Goal: Check status: Check status

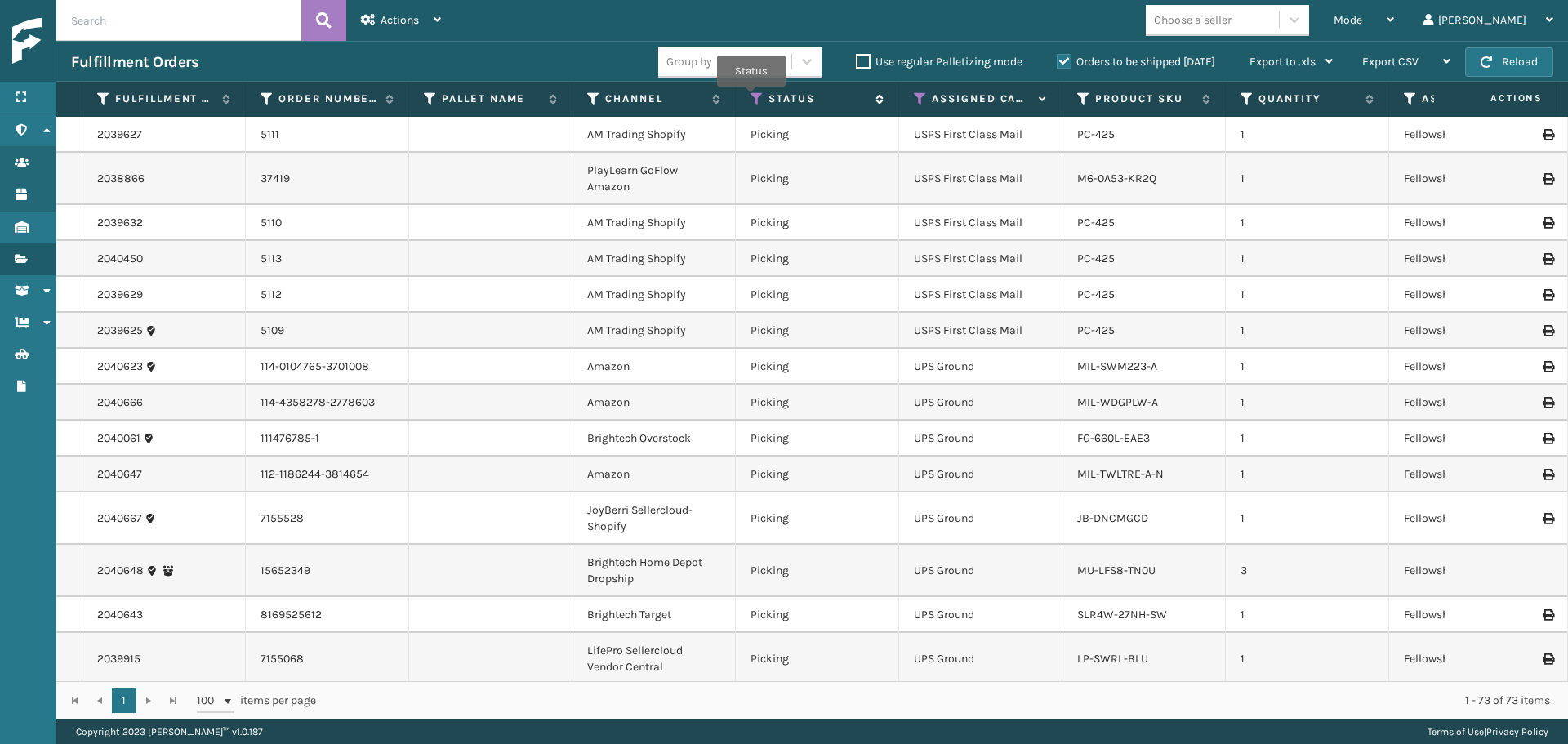
click at [751, 98] on icon at bounding box center [757, 99] width 13 height 15
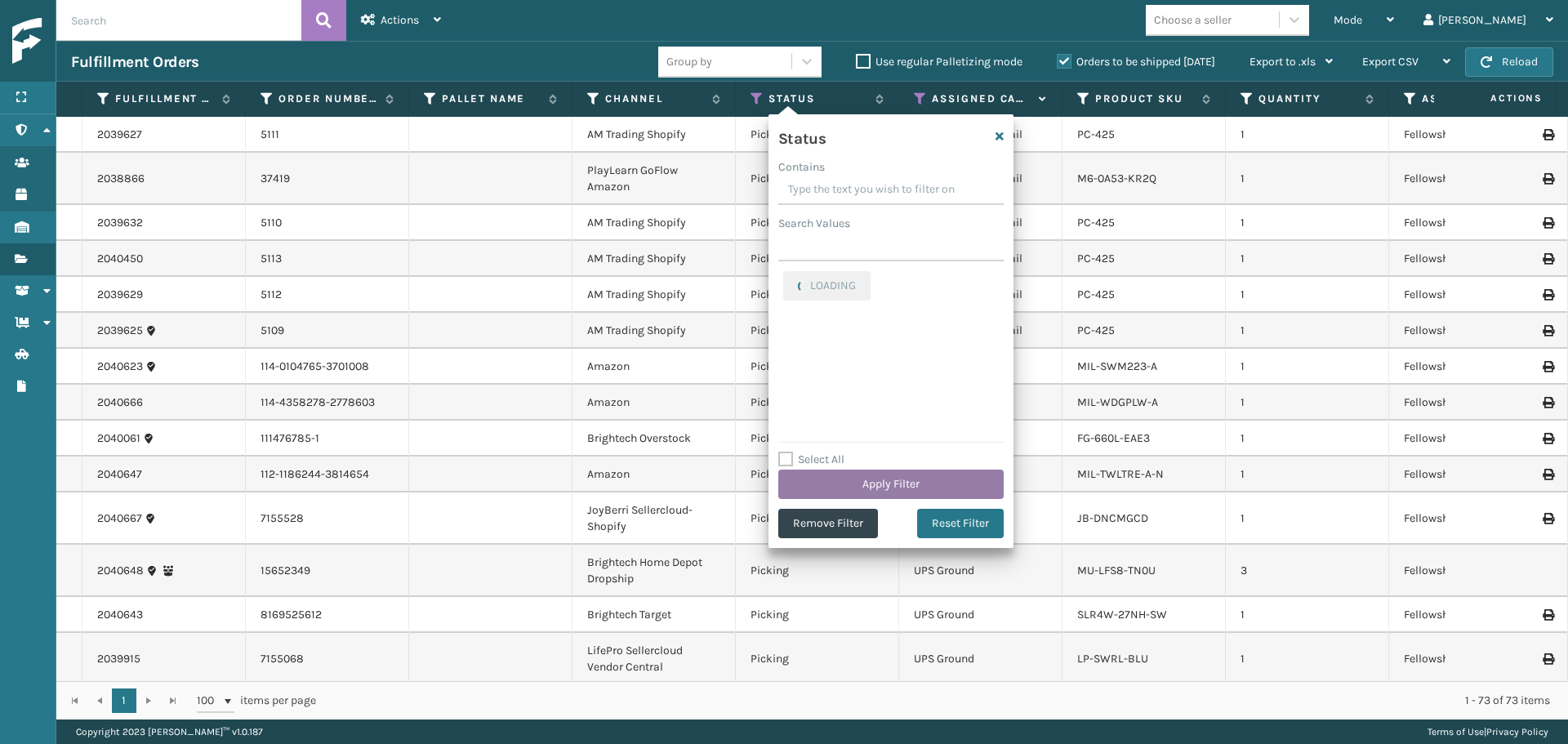
click at [817, 485] on button "Apply Filter" at bounding box center [890, 484] width 225 height 29
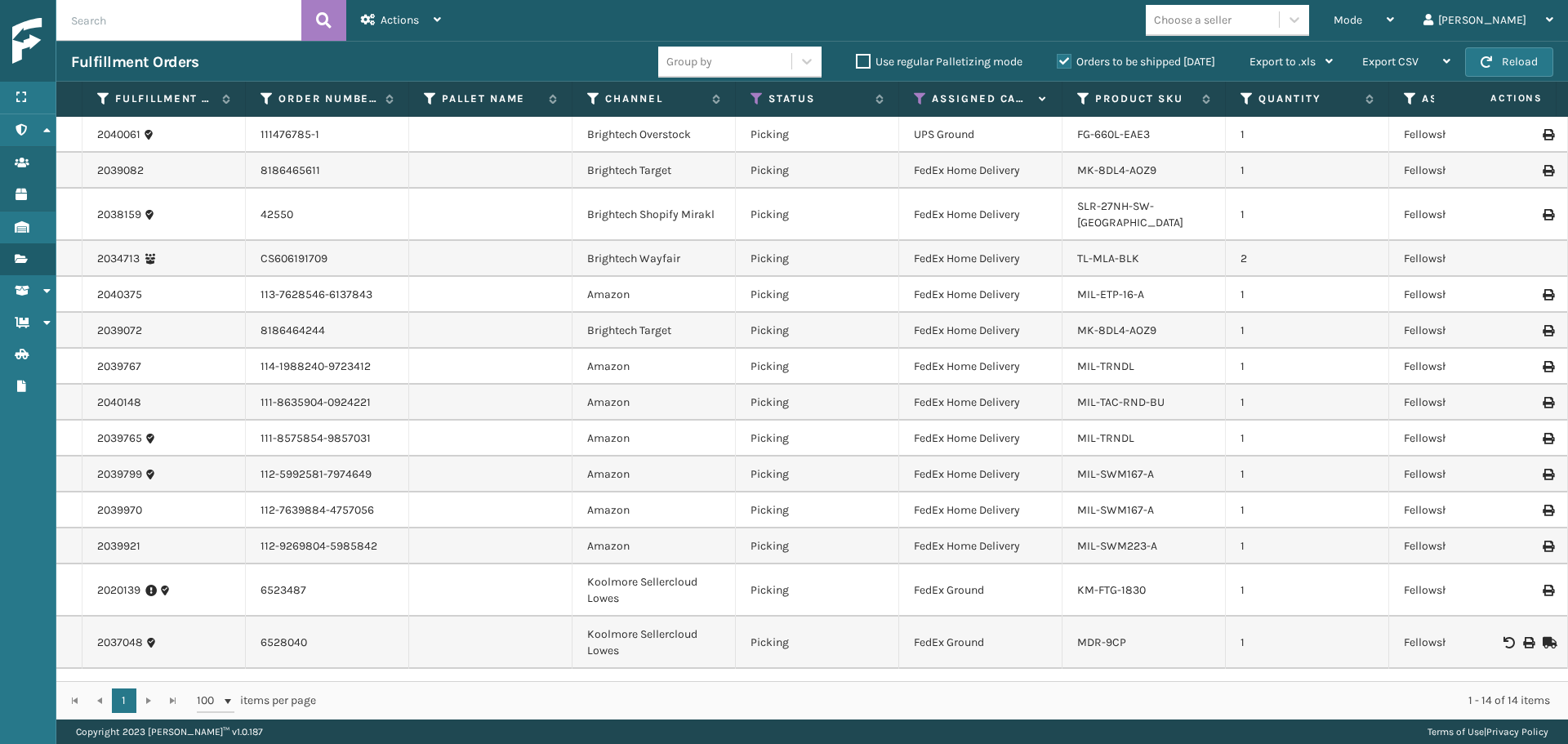
click at [1053, 572] on td "FedEx Ground" at bounding box center [981, 591] width 163 height 52
click at [1046, 626] on td "FedEx Ground" at bounding box center [981, 643] width 163 height 52
click at [756, 99] on icon at bounding box center [757, 99] width 13 height 15
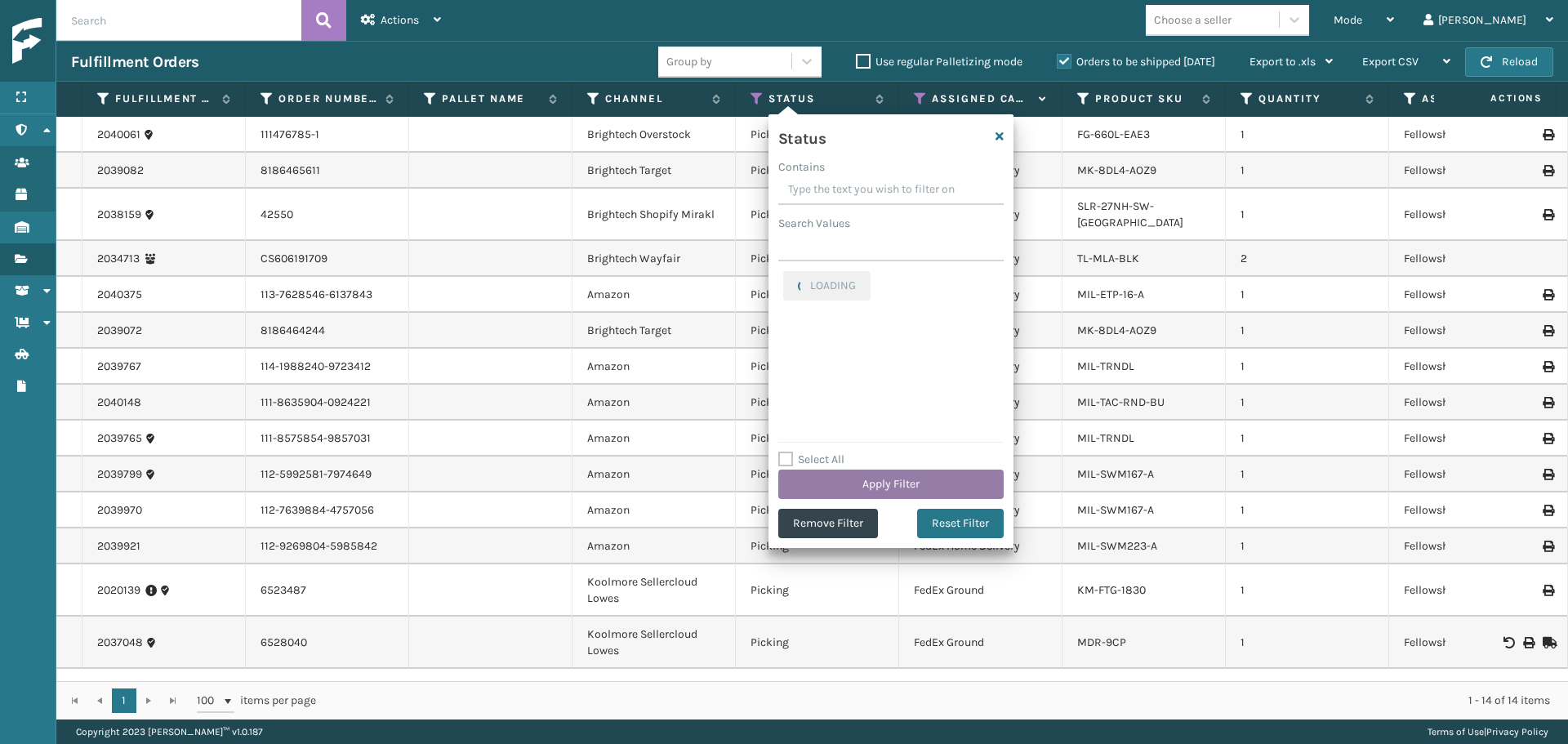
click at [822, 495] on button "Apply Filter" at bounding box center [890, 484] width 225 height 29
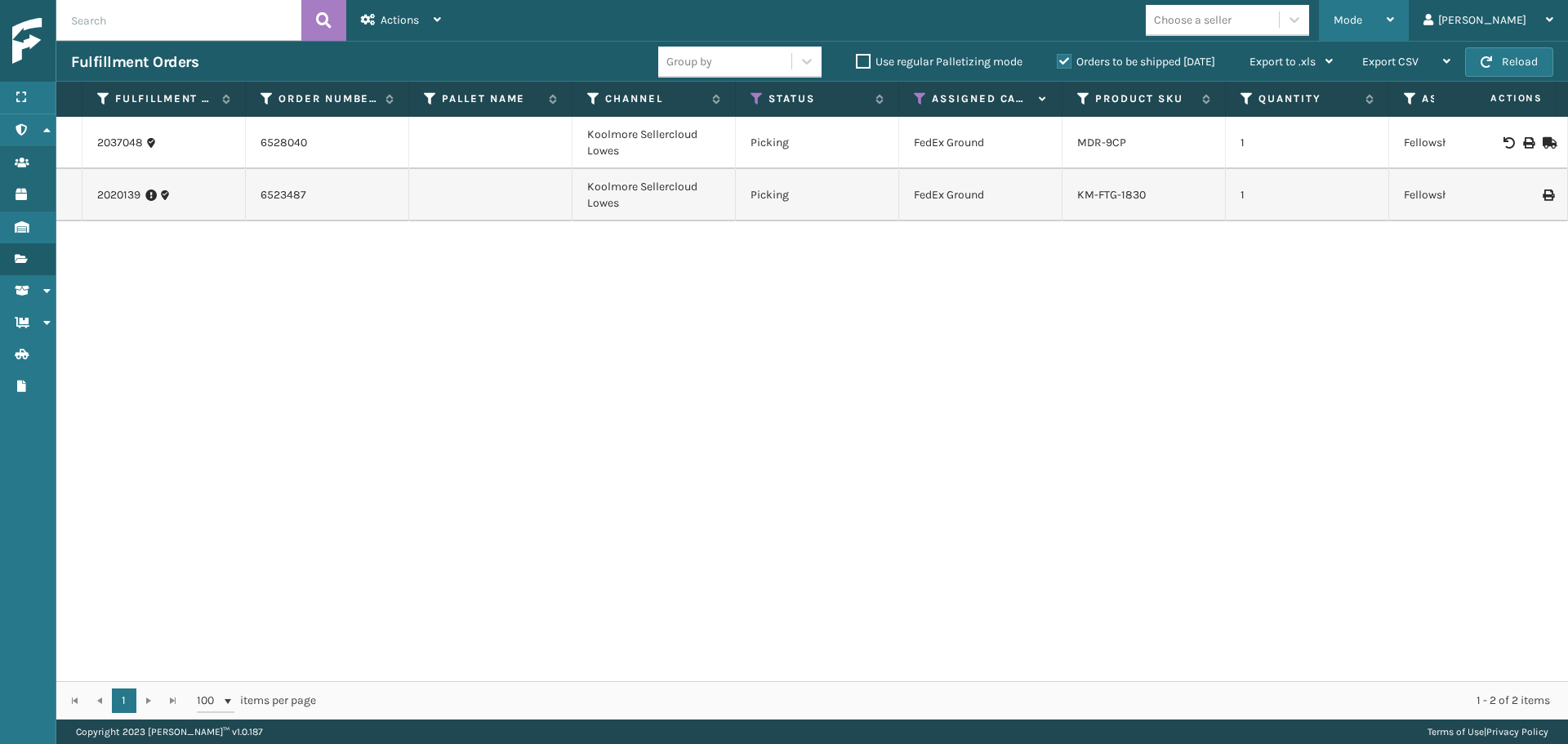
click at [1362, 25] on span "Mode" at bounding box center [1348, 20] width 28 height 14
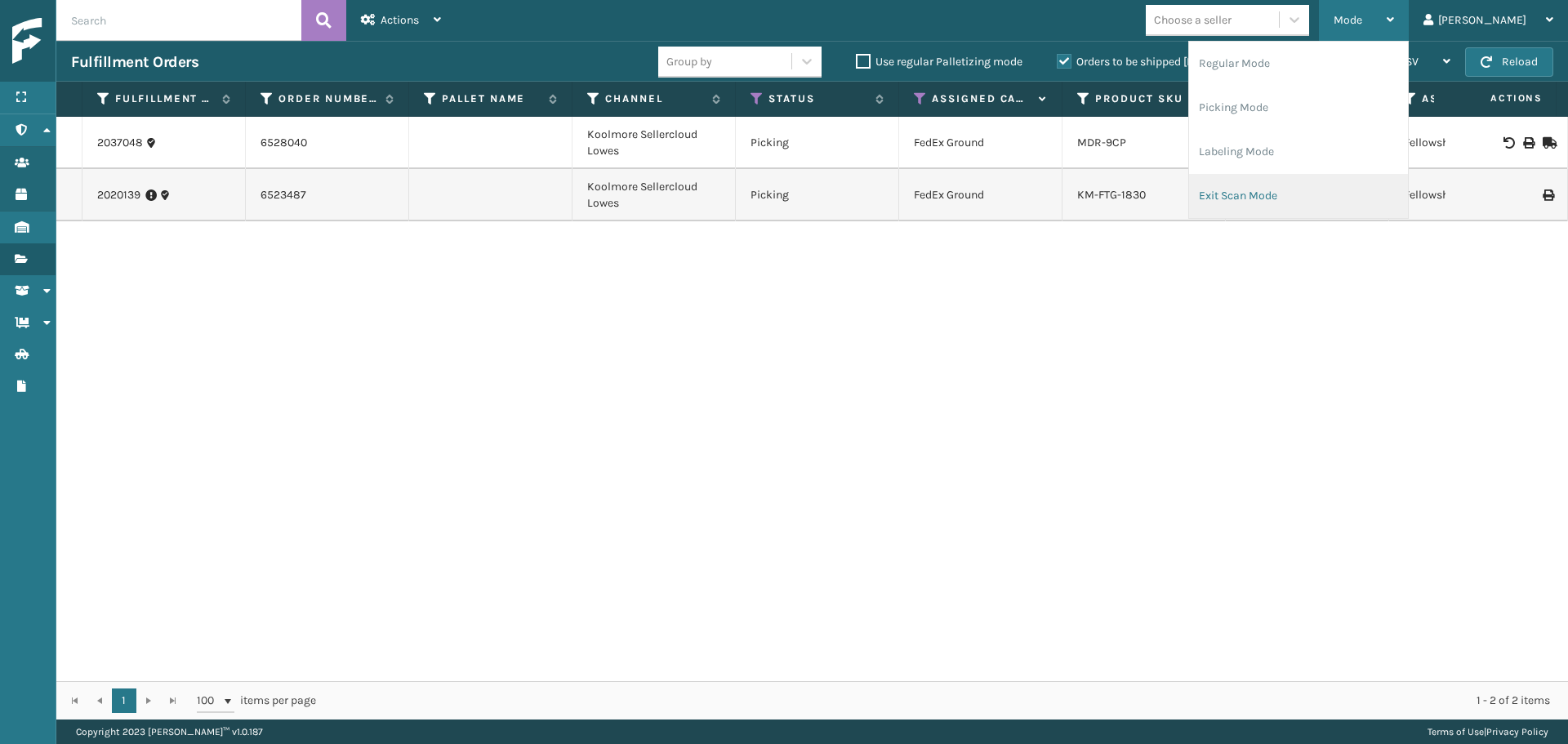
click at [1326, 190] on li "Exit Scan Mode" at bounding box center [1299, 196] width 219 height 44
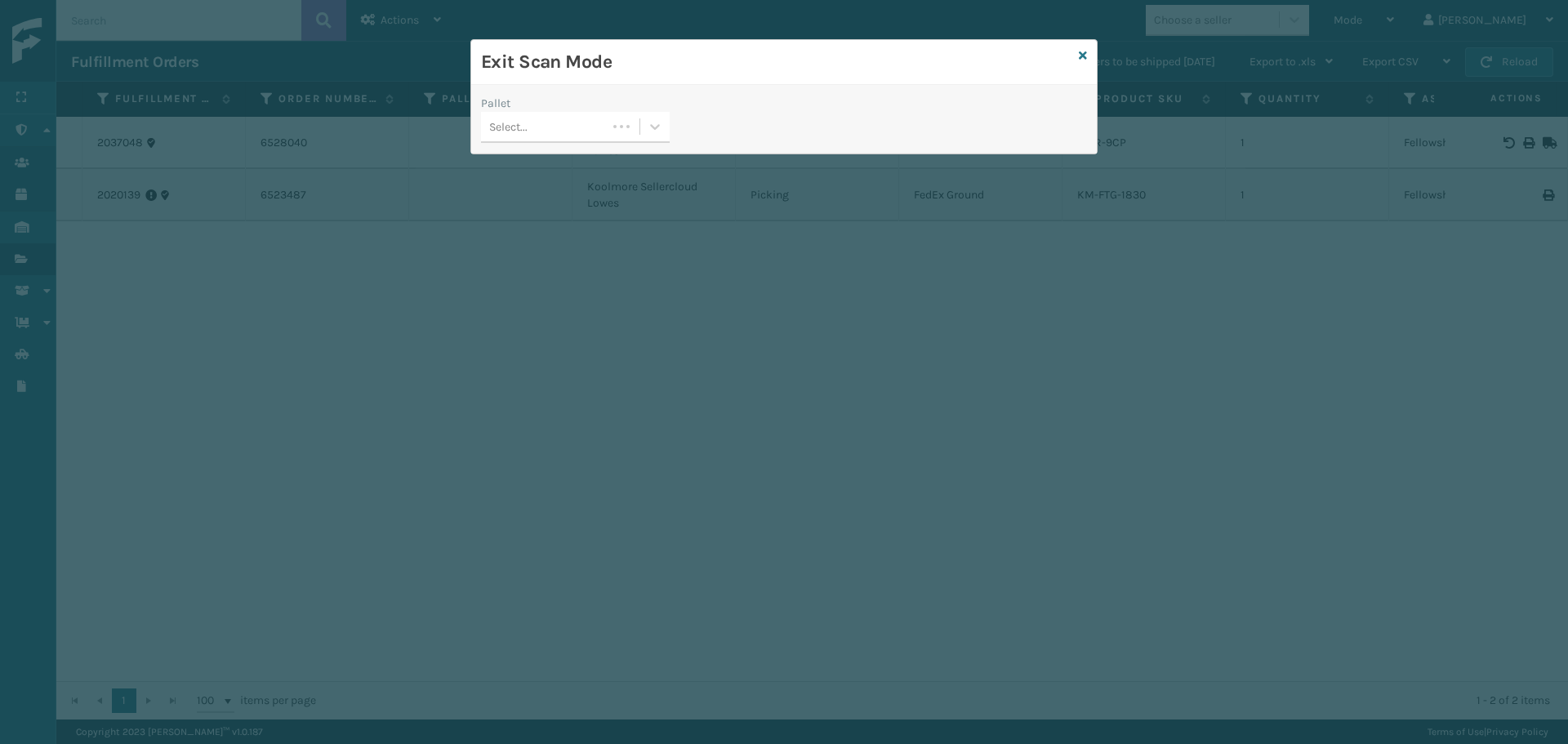
click at [513, 139] on div "Select..." at bounding box center [544, 127] width 126 height 27
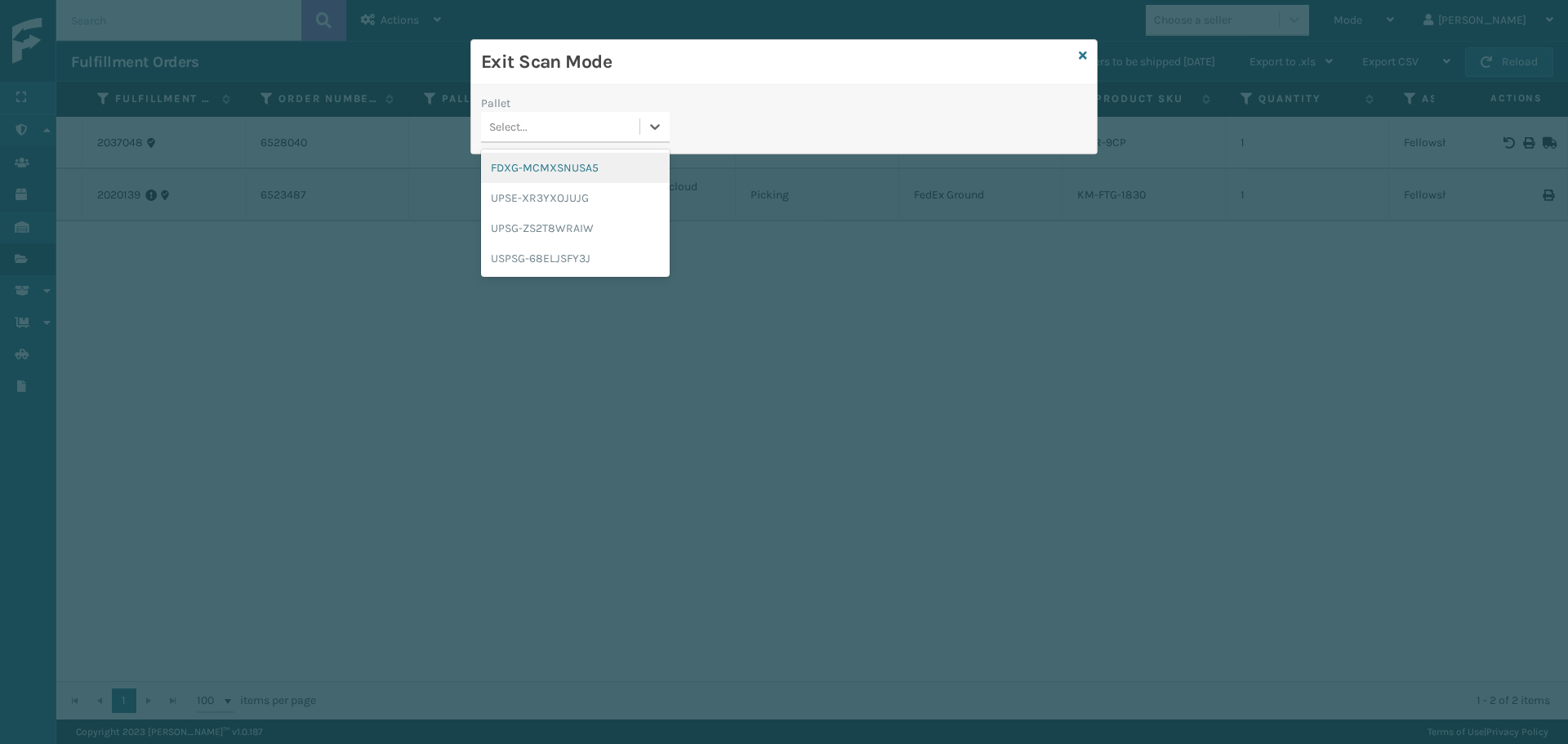
click at [515, 166] on div "FDXG-MCMXSNUSA5" at bounding box center [576, 168] width 189 height 30
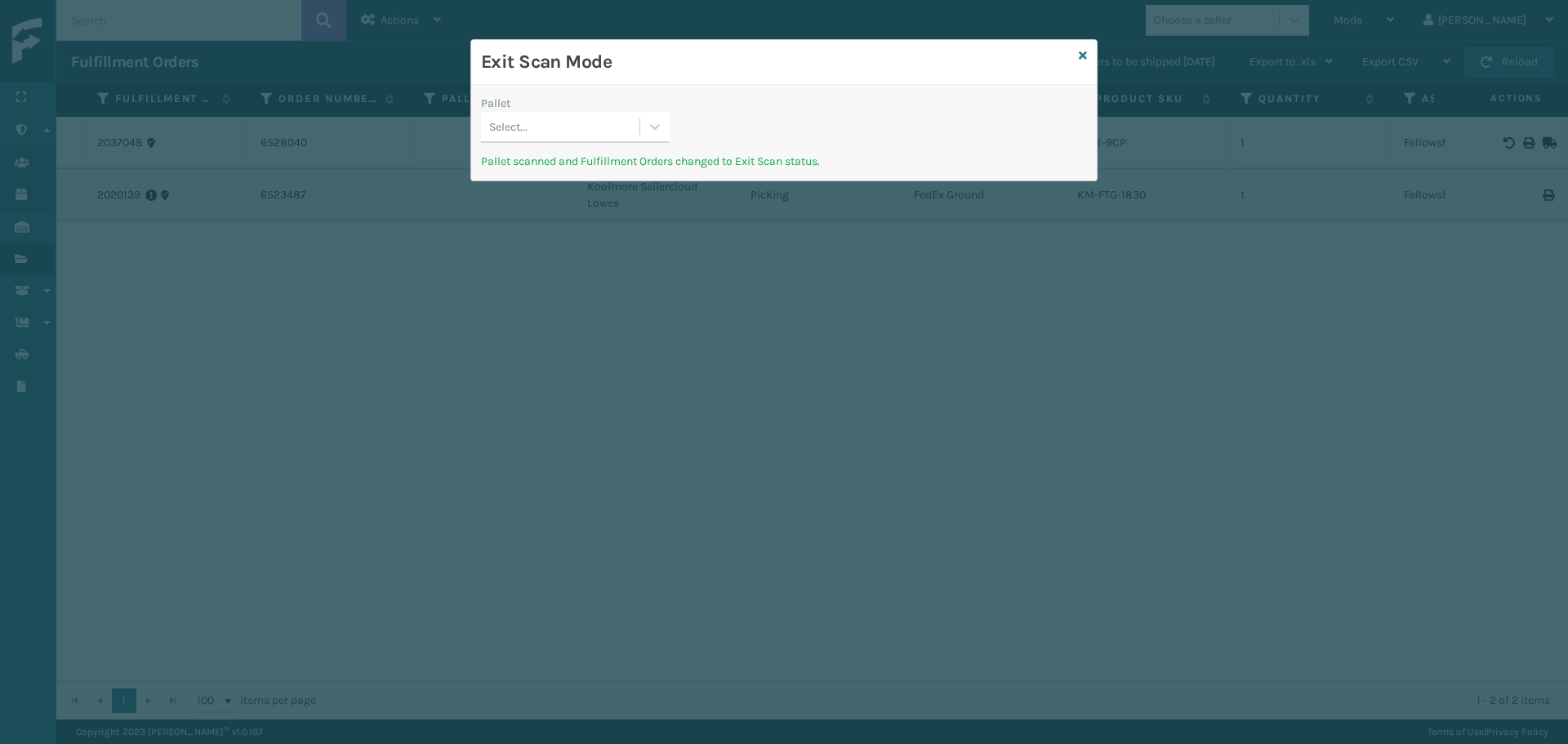
click at [552, 137] on div "Select..." at bounding box center [560, 127] width 158 height 27
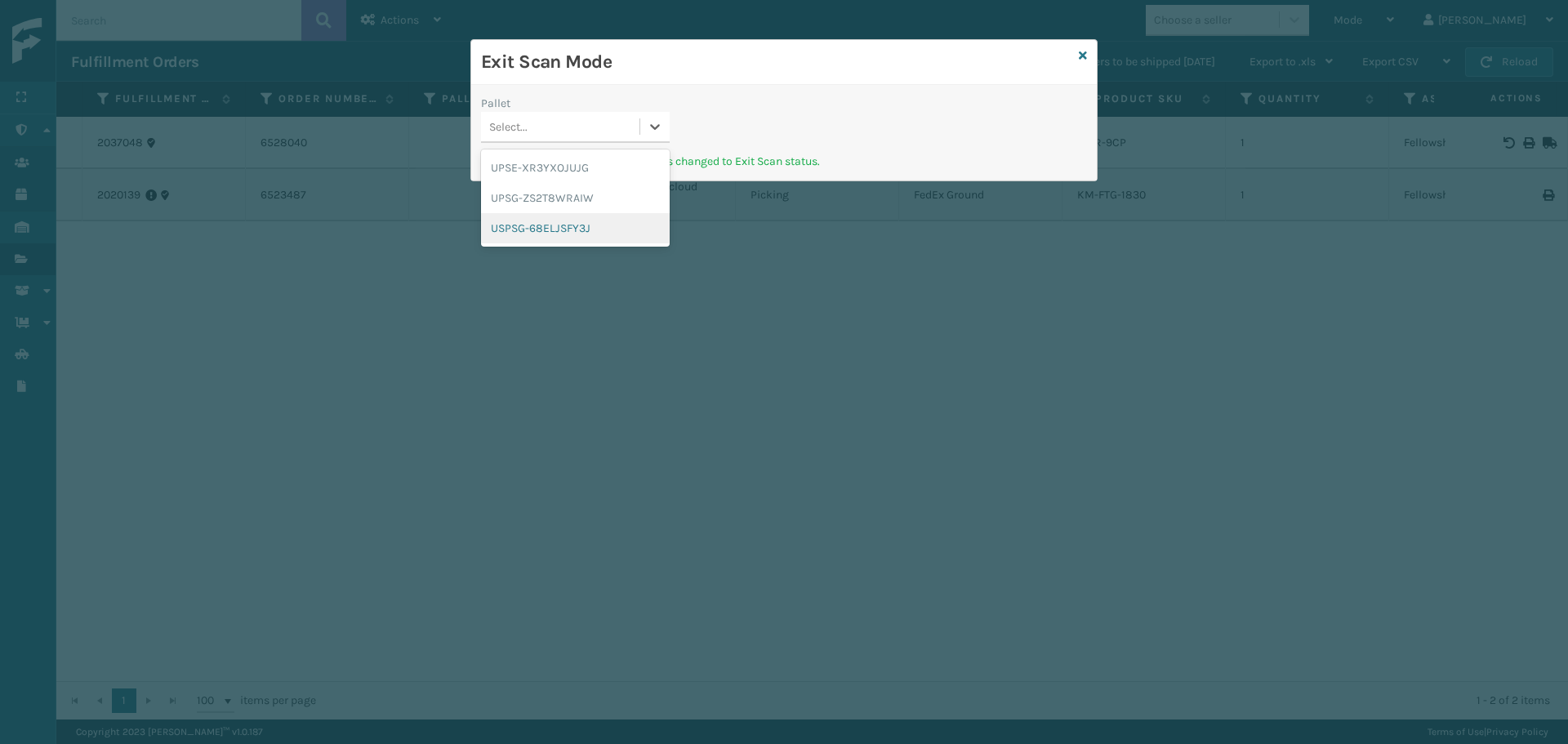
click at [558, 233] on div "USPSG-68ELJSFY3J" at bounding box center [576, 228] width 189 height 30
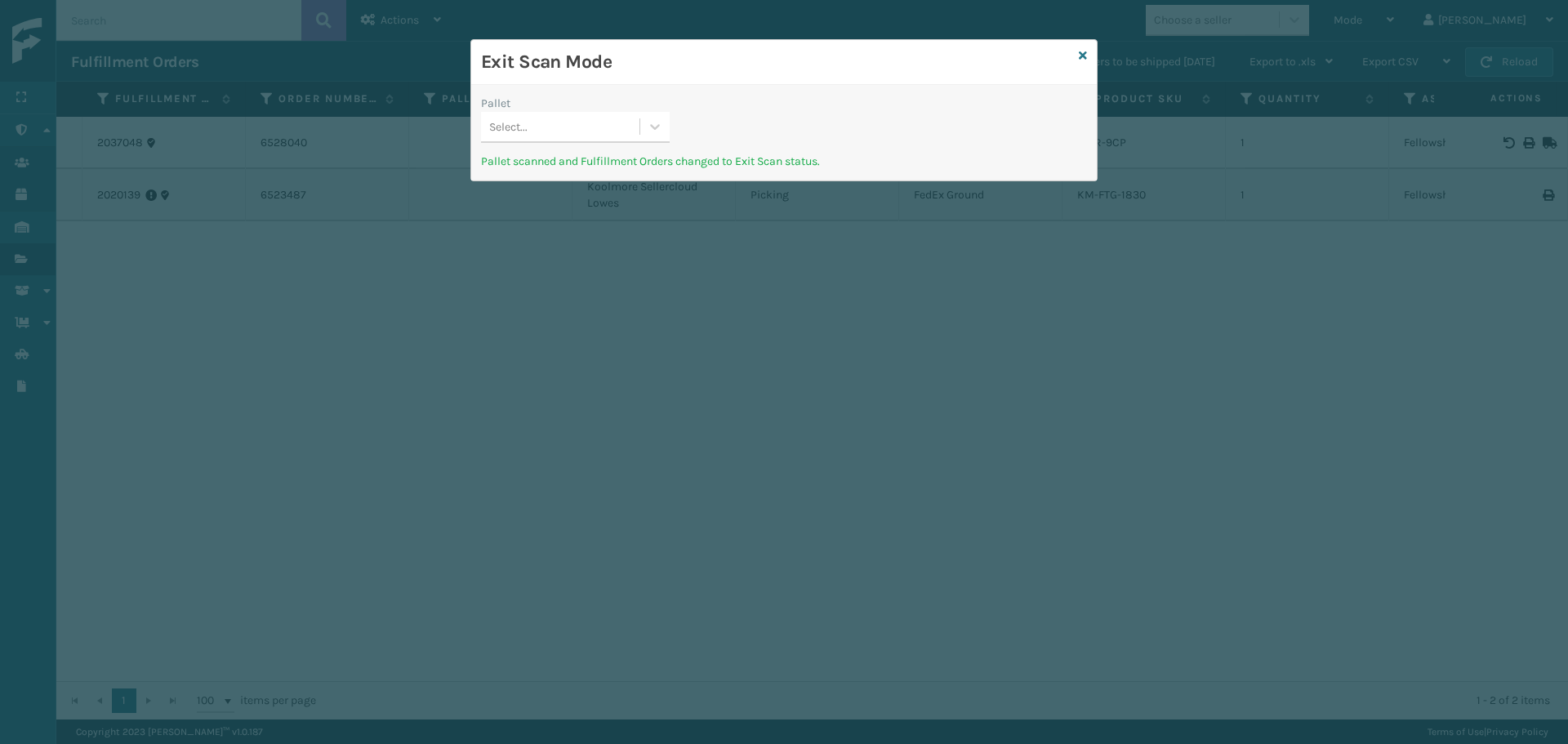
click at [534, 129] on div "Select..." at bounding box center [560, 127] width 158 height 27
click at [560, 193] on div "UPSG-ZS2T8WRAIW" at bounding box center [576, 198] width 189 height 30
drag, startPoint x: 535, startPoint y: 123, endPoint x: 560, endPoint y: 129, distance: 25.7
click at [536, 124] on div "Select..." at bounding box center [560, 127] width 158 height 27
click at [581, 171] on div "UPSE-XR3YXOJUJG" at bounding box center [576, 168] width 189 height 30
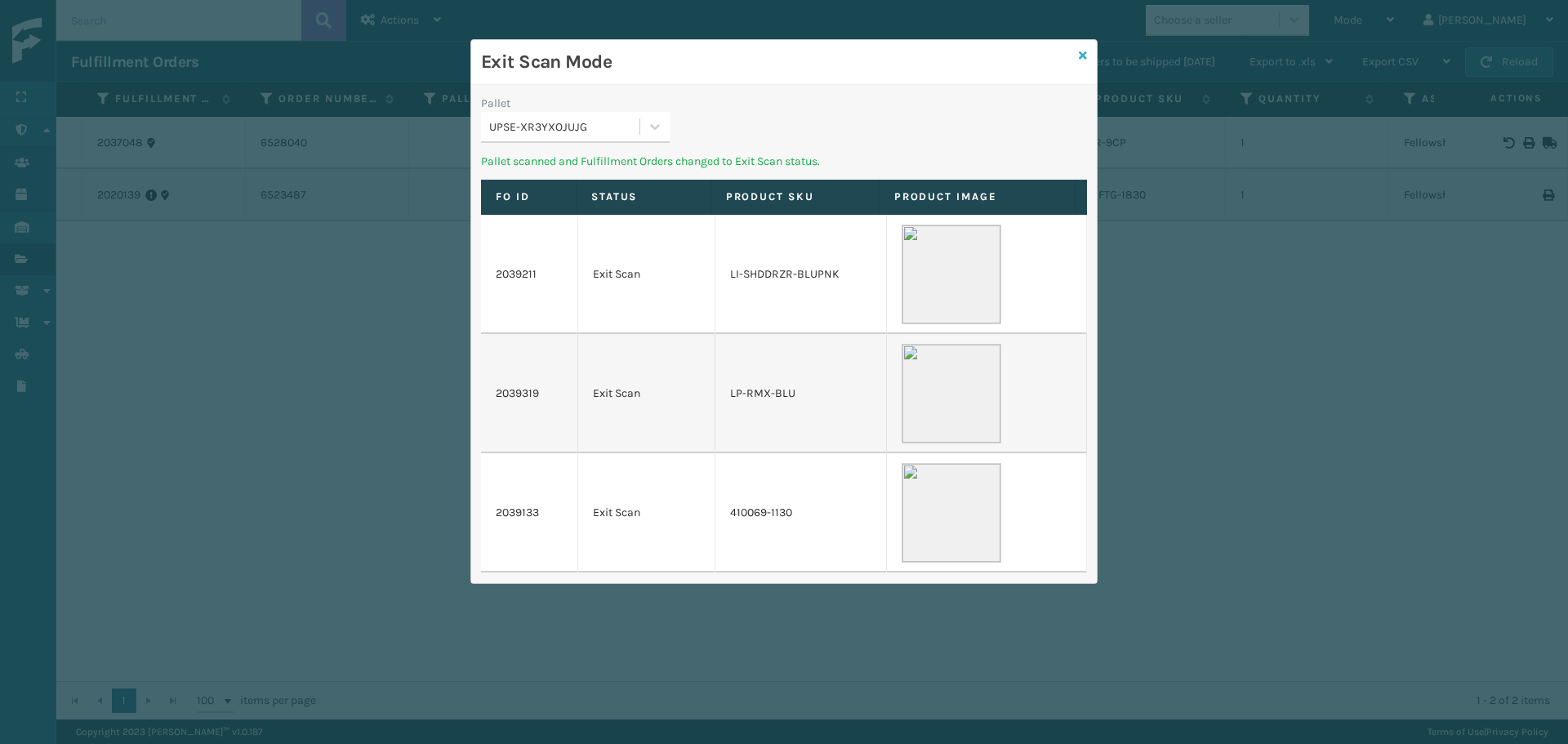
click at [1085, 52] on icon at bounding box center [1084, 56] width 8 height 12
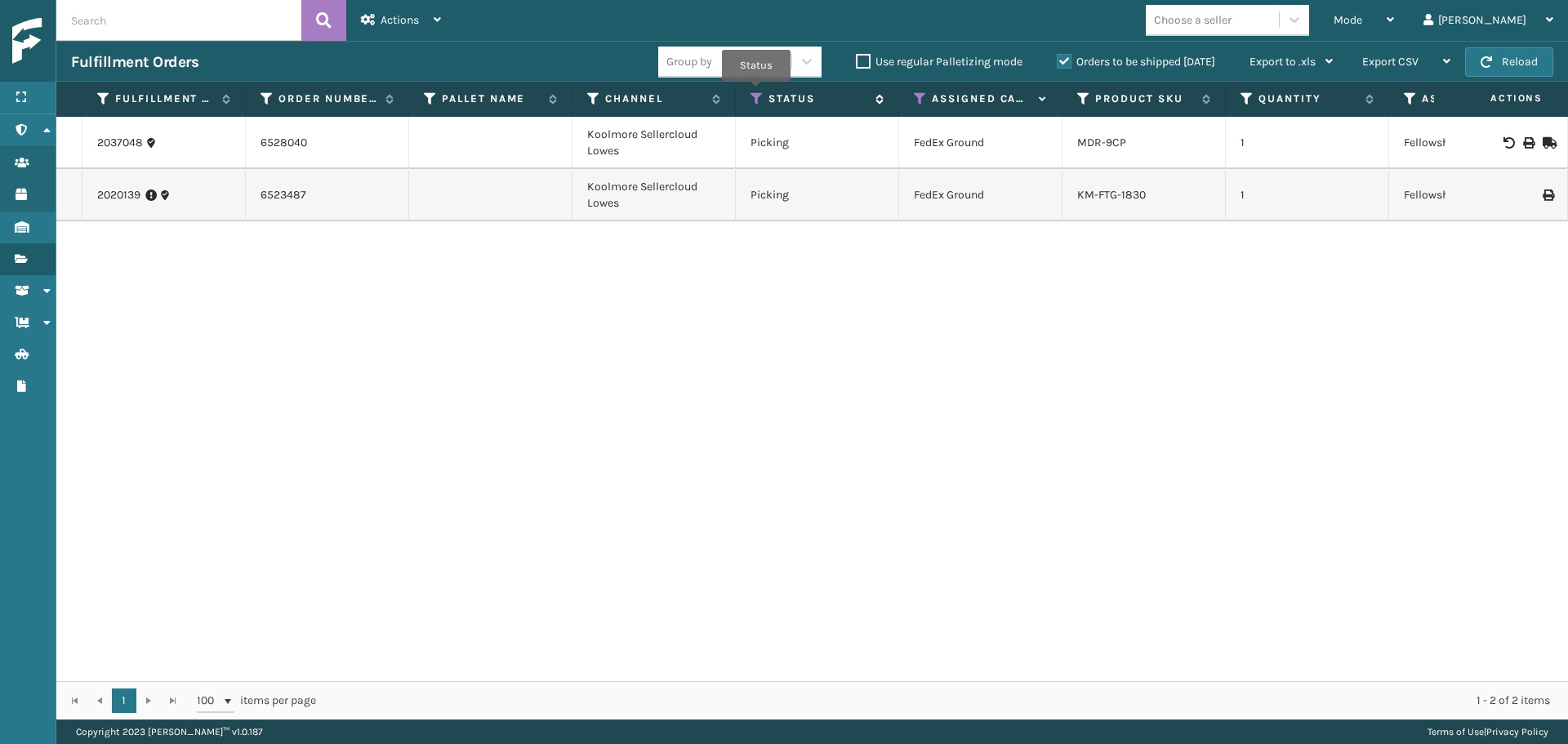
click at [755, 95] on icon at bounding box center [757, 99] width 13 height 15
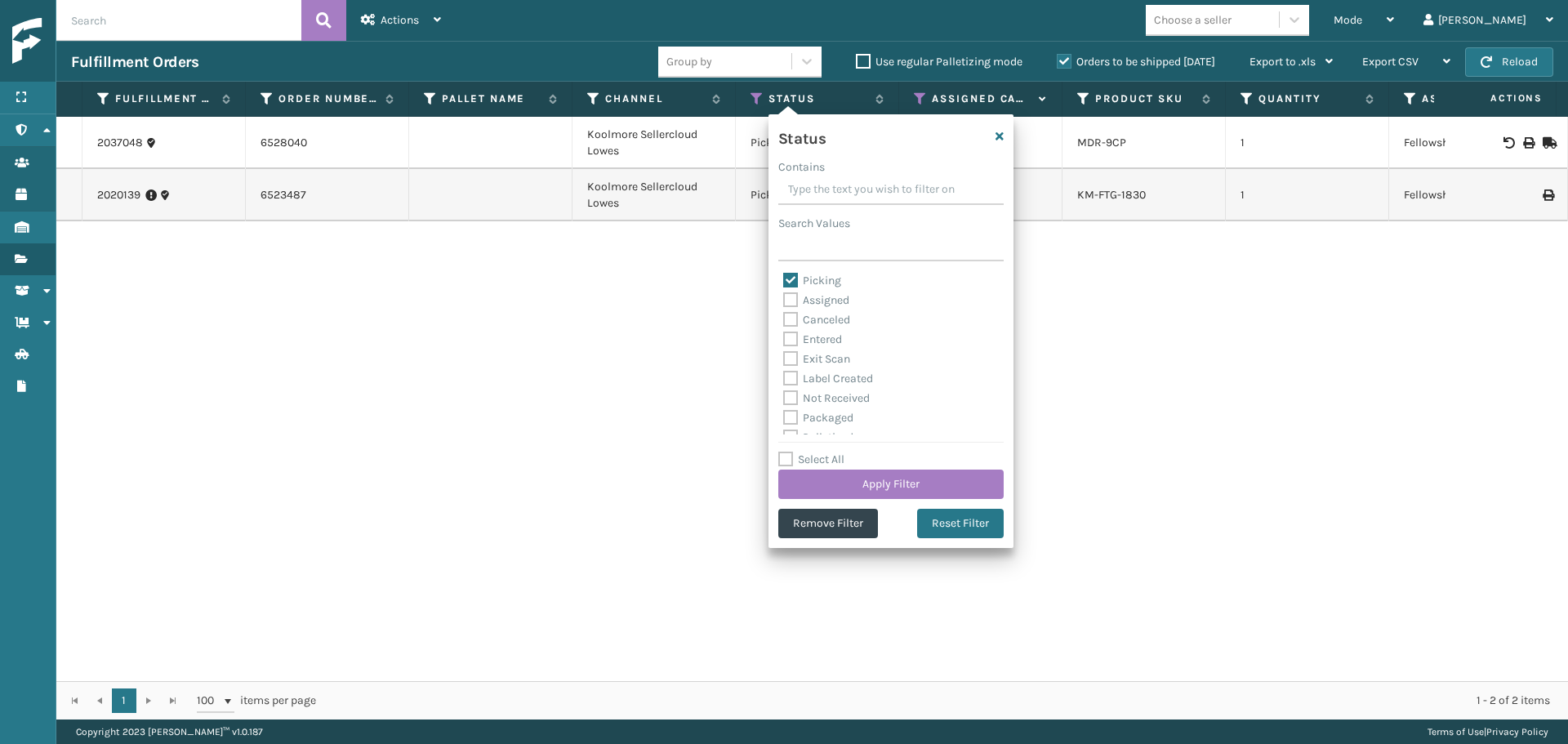
click at [797, 282] on label "Picking" at bounding box center [812, 280] width 58 height 14
click at [784, 282] on input "Picking" at bounding box center [783, 276] width 1 height 11
checkbox input "false"
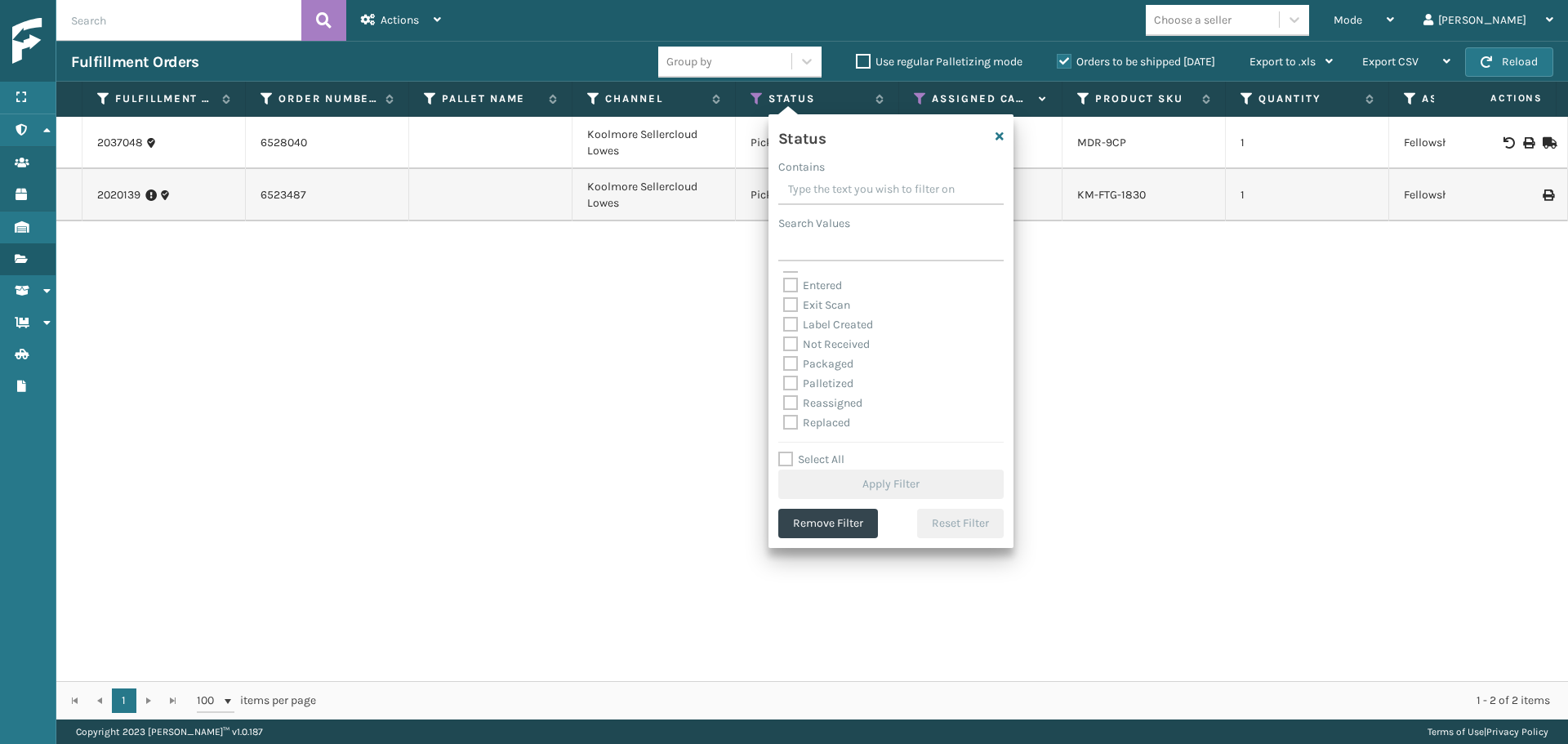
scroll to position [82, 0]
click at [817, 359] on label "Palletized" at bounding box center [818, 356] width 70 height 14
click at [784, 357] on input "Palletized" at bounding box center [783, 351] width 1 height 11
checkbox input "true"
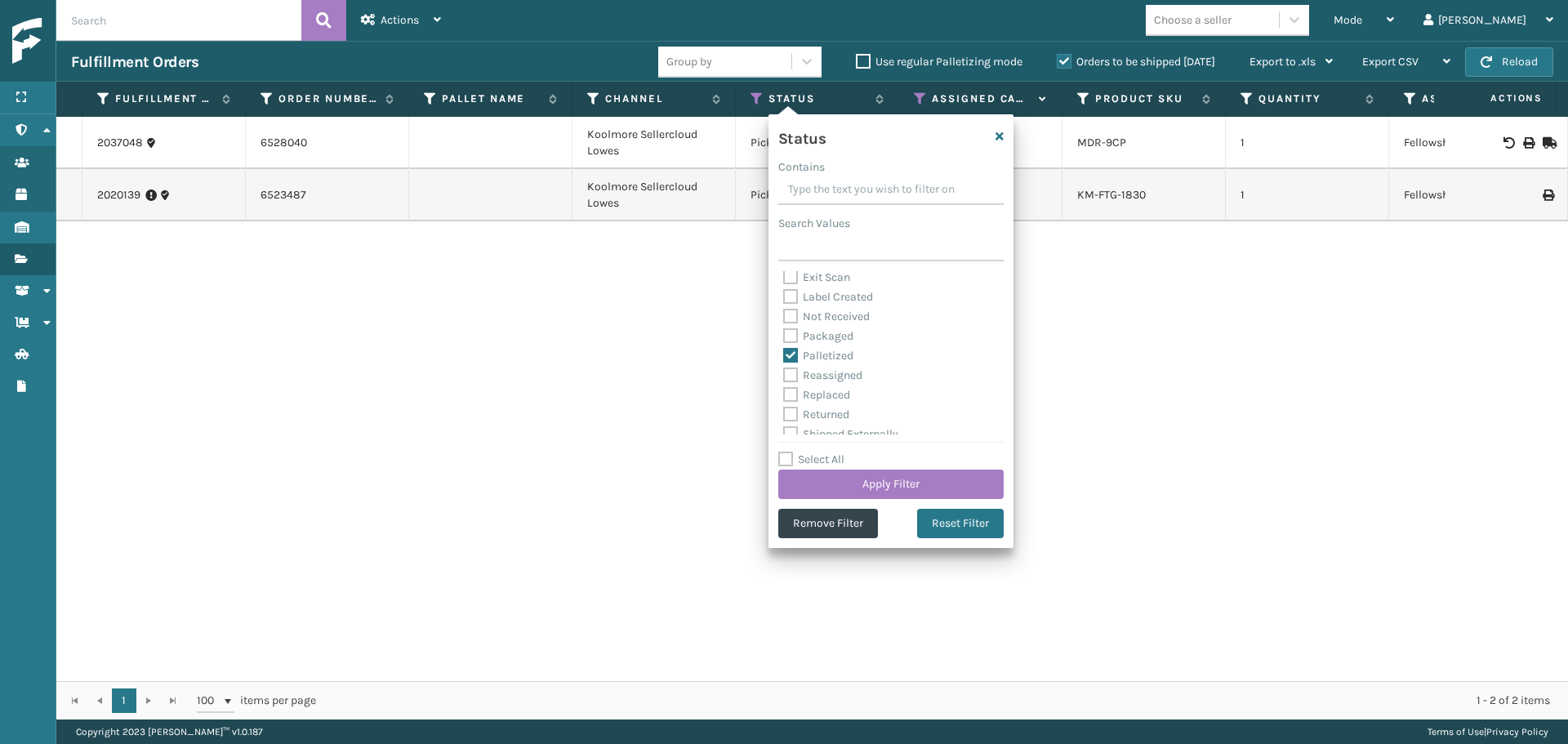
click at [817, 333] on label "Packaged" at bounding box center [818, 336] width 70 height 14
click at [784, 333] on input "Packaged" at bounding box center [783, 332] width 1 height 11
checkbox input "true"
click at [814, 306] on div "Label Created" at bounding box center [891, 297] width 216 height 19
click at [816, 300] on label "Label Created" at bounding box center [828, 297] width 90 height 14
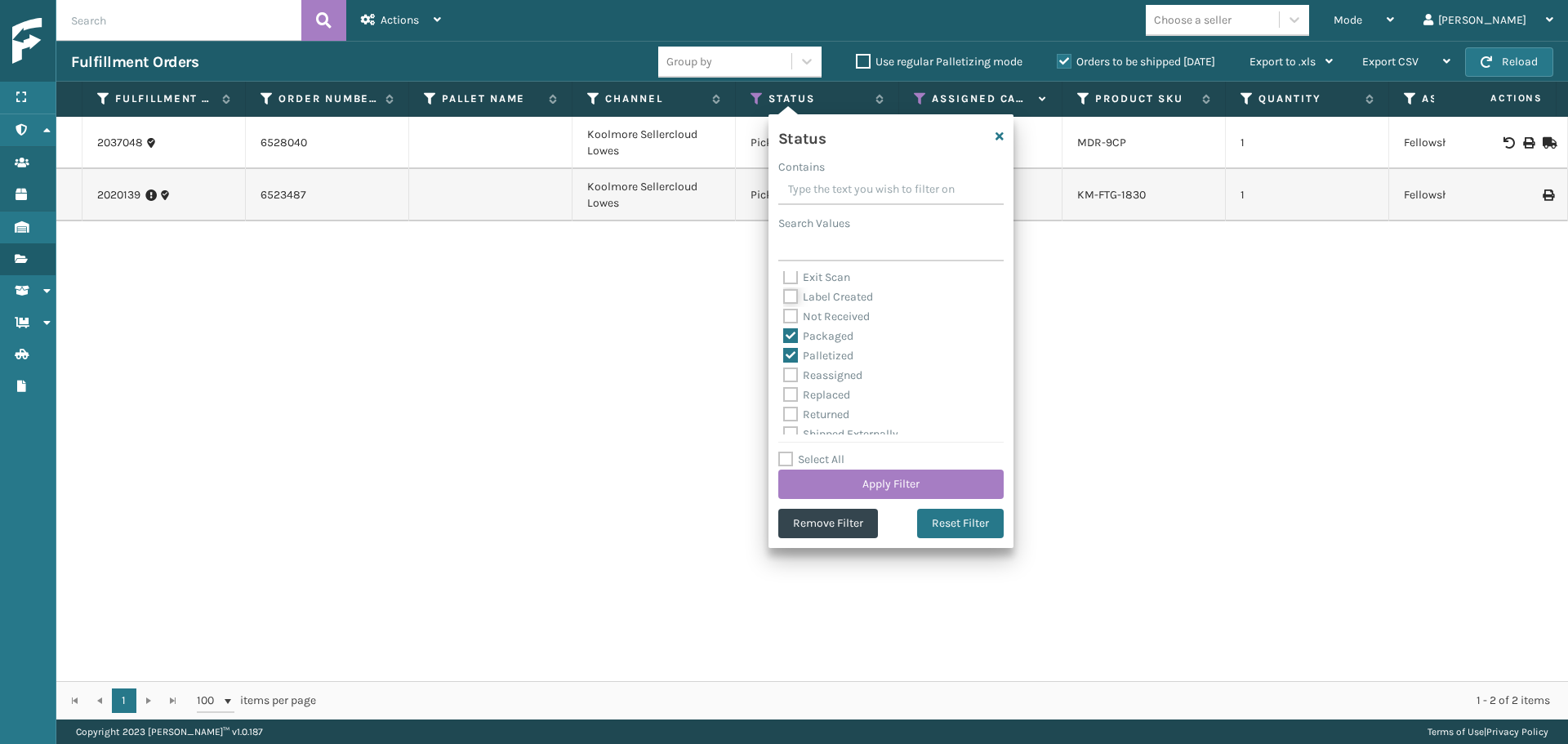
click at [784, 298] on input "Label Created" at bounding box center [783, 293] width 1 height 11
checkbox input "true"
click at [878, 482] on button "Apply Filter" at bounding box center [890, 484] width 225 height 29
